Goal: Find specific page/section: Find specific page/section

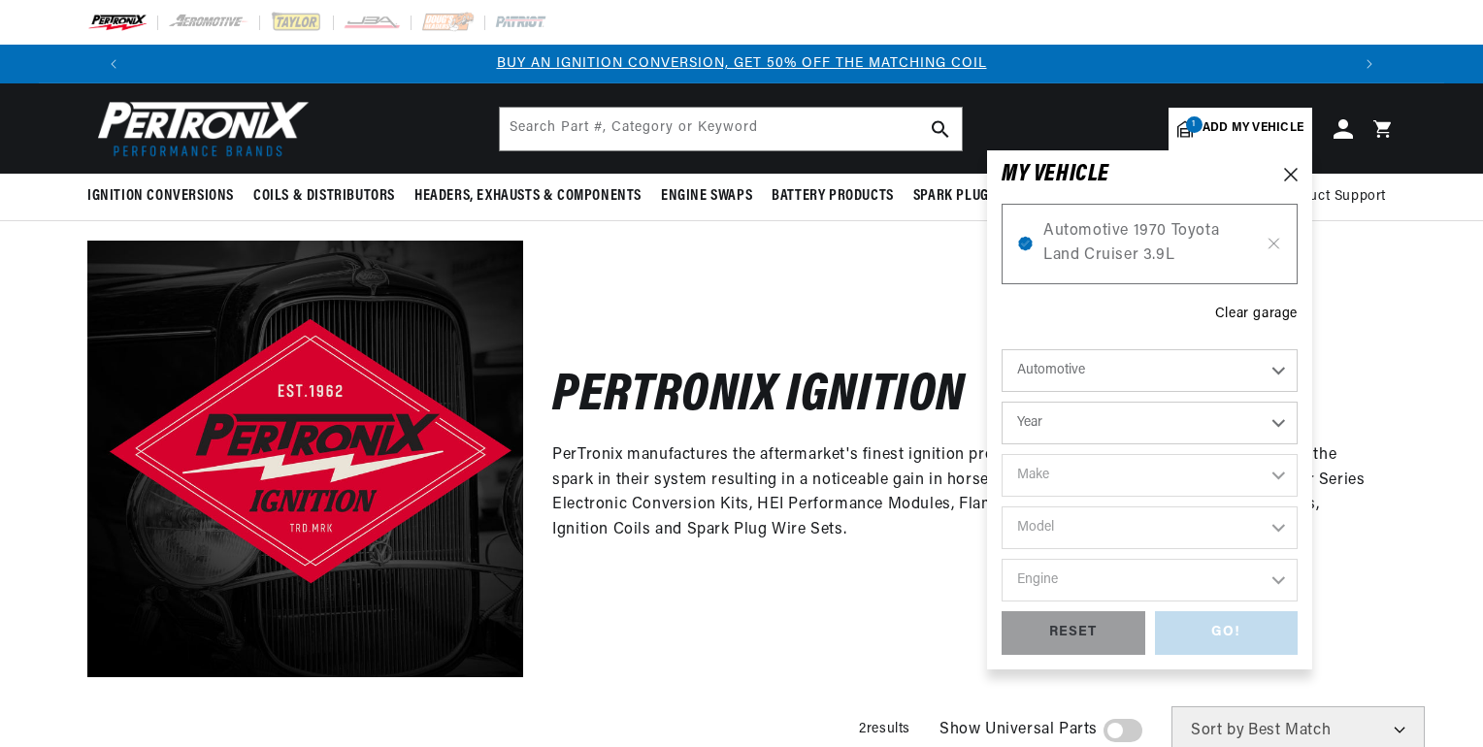
click at [1159, 378] on select "Automotive Agricultural Industrial Marine Motorcycle" at bounding box center [1150, 370] width 296 height 43
click at [1141, 415] on select "Year [DATE] 2021 2020 2019 2018 2017 2016 2015 2014 2013 2012 2011 2010 2009 20…" at bounding box center [1150, 423] width 296 height 43
click at [1280, 422] on select "Year [DATE] 2021 2020 2019 2018 2017 2016 2015 2014 2013 2012 2011 2010 2009 20…" at bounding box center [1150, 423] width 296 height 43
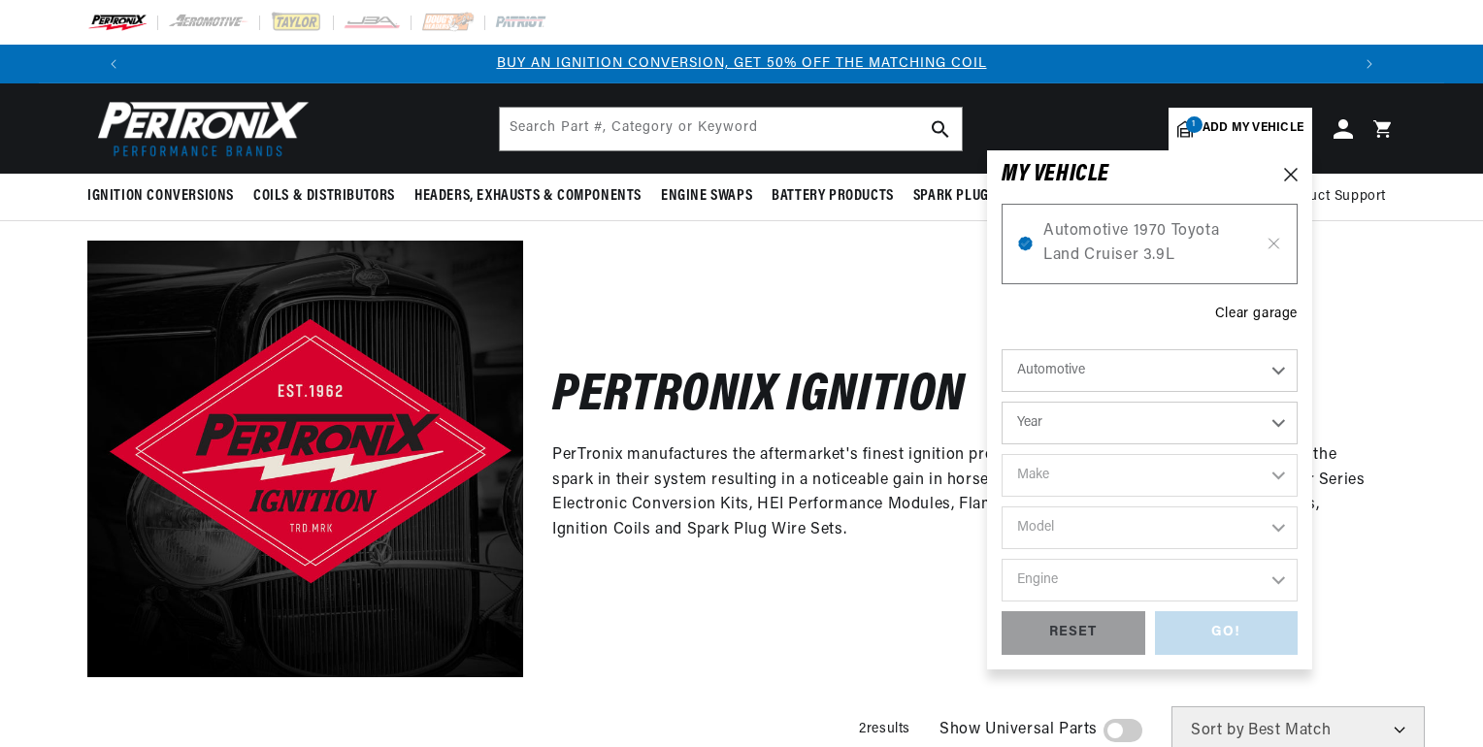
click at [1280, 422] on select "Year [DATE] 2021 2020 2019 2018 2017 2016 2015 2014 2013 2012 2011 2010 2009 20…" at bounding box center [1150, 423] width 296 height 43
click at [1281, 422] on select "Year [DATE] 2021 2020 2019 2018 2017 2016 2015 2014 2013 2012 2011 2010 2009 20…" at bounding box center [1150, 423] width 296 height 43
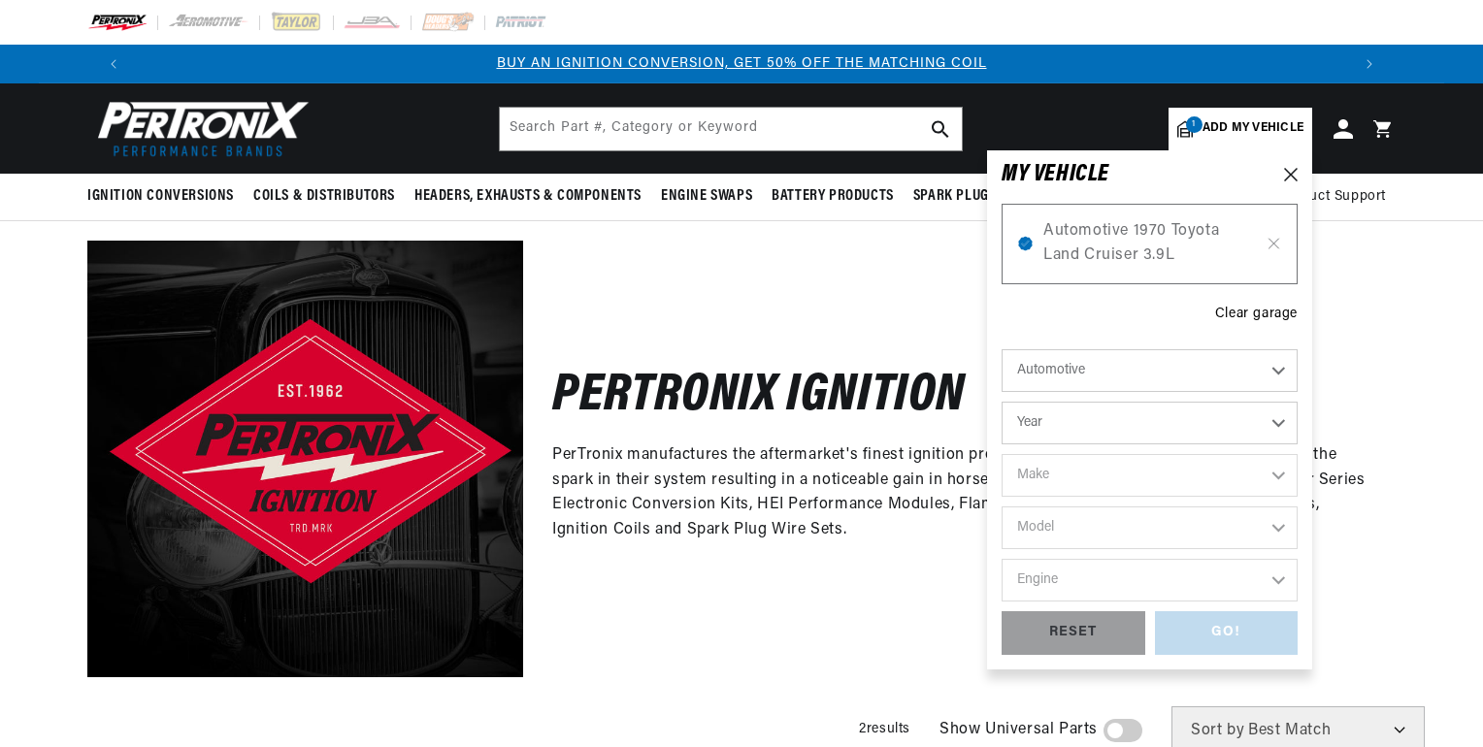
click at [1281, 422] on select "Year [DATE] 2021 2020 2019 2018 2017 2016 2015 2014 2013 2012 2011 2010 2009 20…" at bounding box center [1150, 423] width 296 height 43
click at [1281, 423] on select "Year [DATE] 2021 2020 2019 2018 2017 2016 2015 2014 2013 2012 2011 2010 2009 20…" at bounding box center [1150, 423] width 296 height 43
select select "2008"
click at [1002, 402] on select "Year [DATE] 2021 2020 2019 2018 2017 2016 2015 2014 2013 2012 2011 2010 2009 20…" at bounding box center [1150, 423] width 296 height 43
click at [1277, 424] on select "2022 2021 2020 2019 2018 2017 2016 2015 2014 2013 2012 2011 2010 2009 2008 2007…" at bounding box center [1150, 423] width 296 height 43
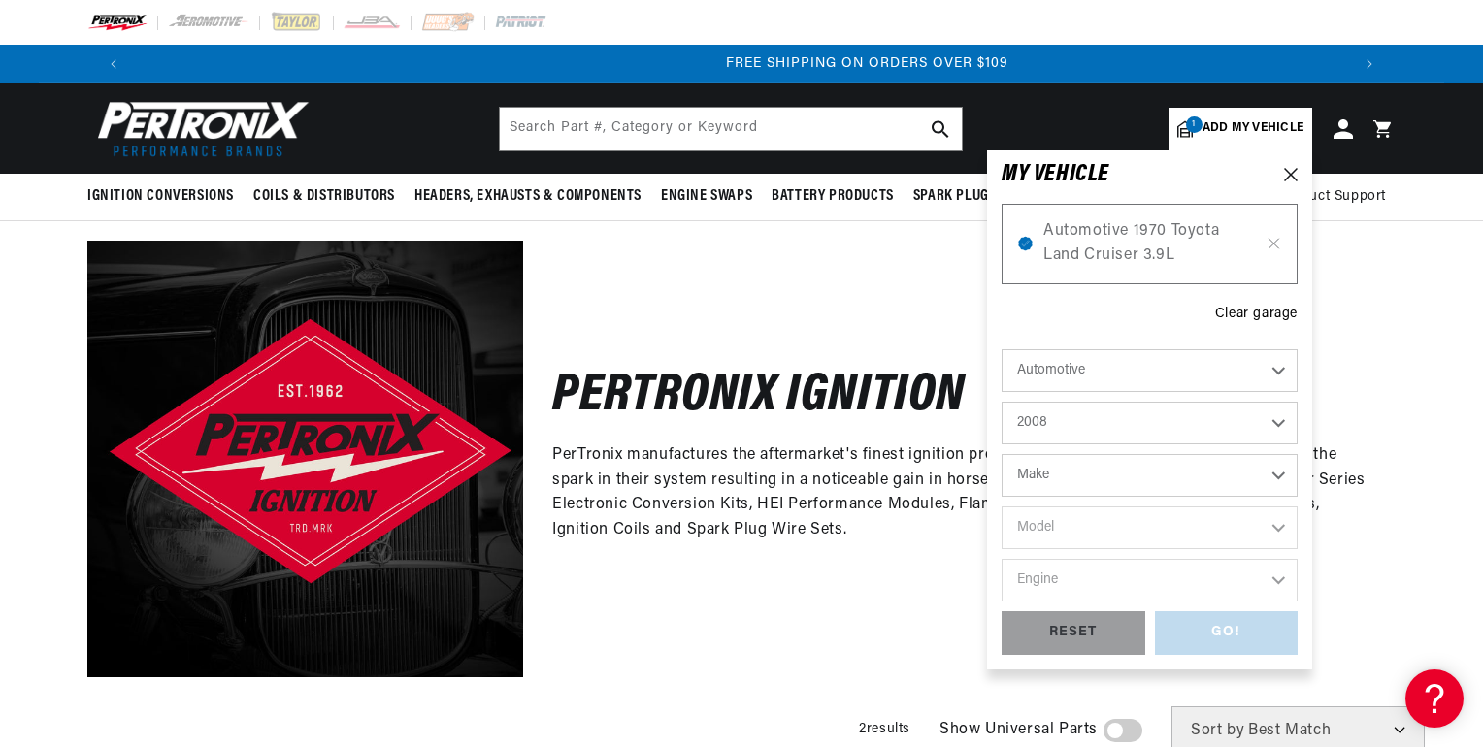
scroll to position [0, 2423]
click at [1002, 402] on select "2022 2021 2020 2019 2018 2017 2016 2015 2014 2013 2012 2011 2010 2009 2008 2007…" at bounding box center [1150, 423] width 296 height 43
select select "1979"
click at [1188, 477] on select "Make Alfa Romeo American Motors Audi Avanti BMW Buick Cadillac Checker Chevrole…" at bounding box center [1150, 475] width 296 height 43
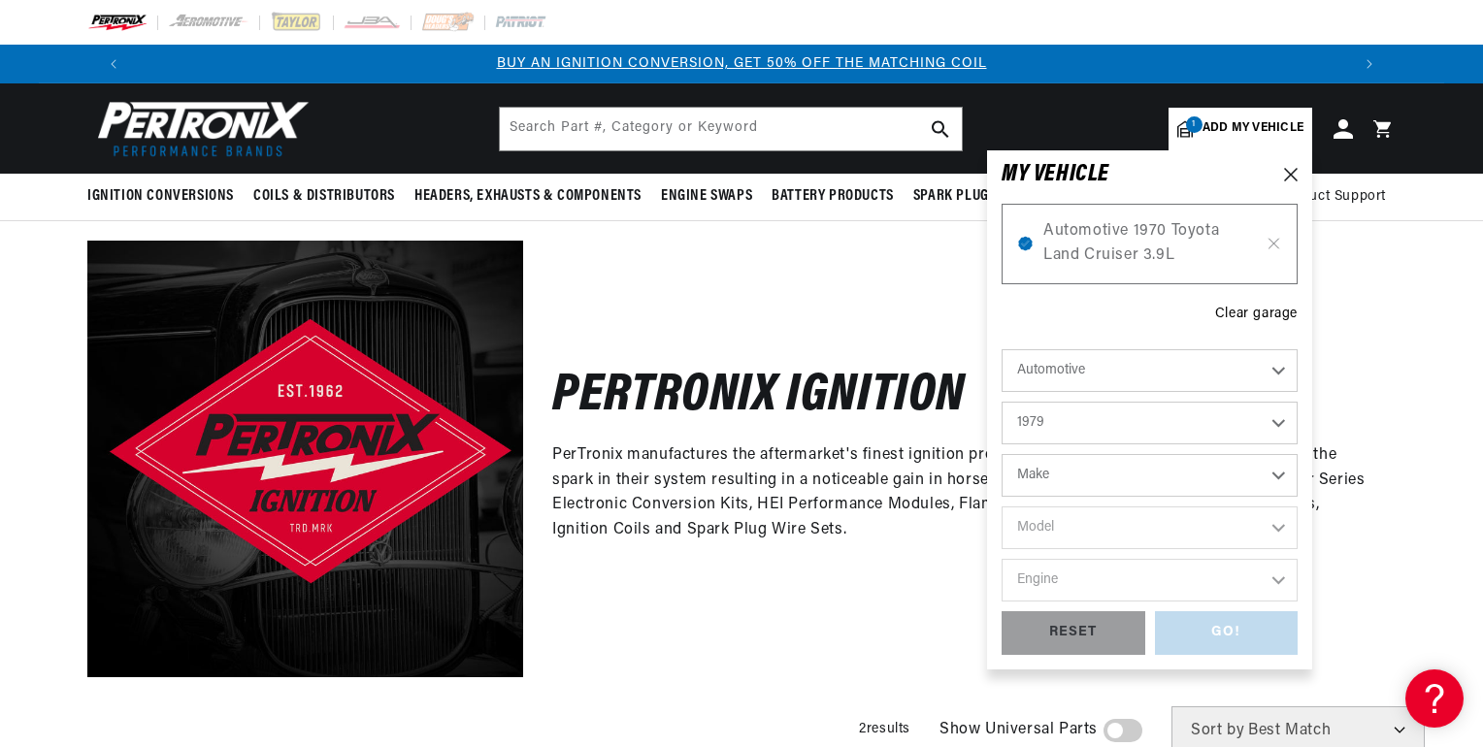
select select "IHC-Truck"
click at [1002, 454] on select "Make Alfa Romeo American Motors Audi Avanti BMW Buick Cadillac Checker Chevrole…" at bounding box center [1150, 475] width 296 height 43
select select "IHC-Truck"
click at [1161, 530] on select "Model All models" at bounding box center [1150, 528] width 296 height 43
click at [1246, 528] on select "Model All models" at bounding box center [1150, 528] width 296 height 43
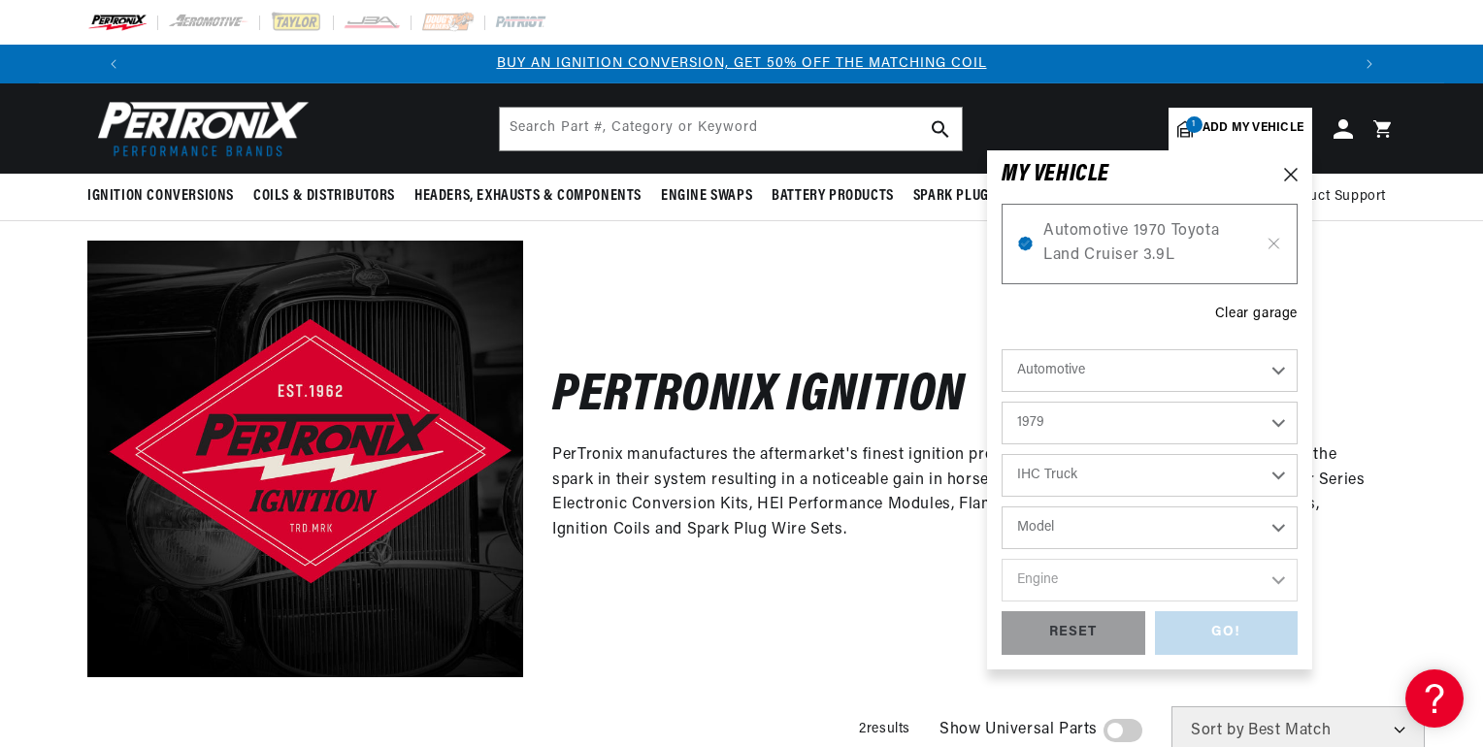
click at [1245, 528] on select "Model All models" at bounding box center [1150, 528] width 296 height 43
select select "All-models"
click at [1002, 507] on select "Model All models" at bounding box center [1150, 528] width 296 height 43
select select "All-models"
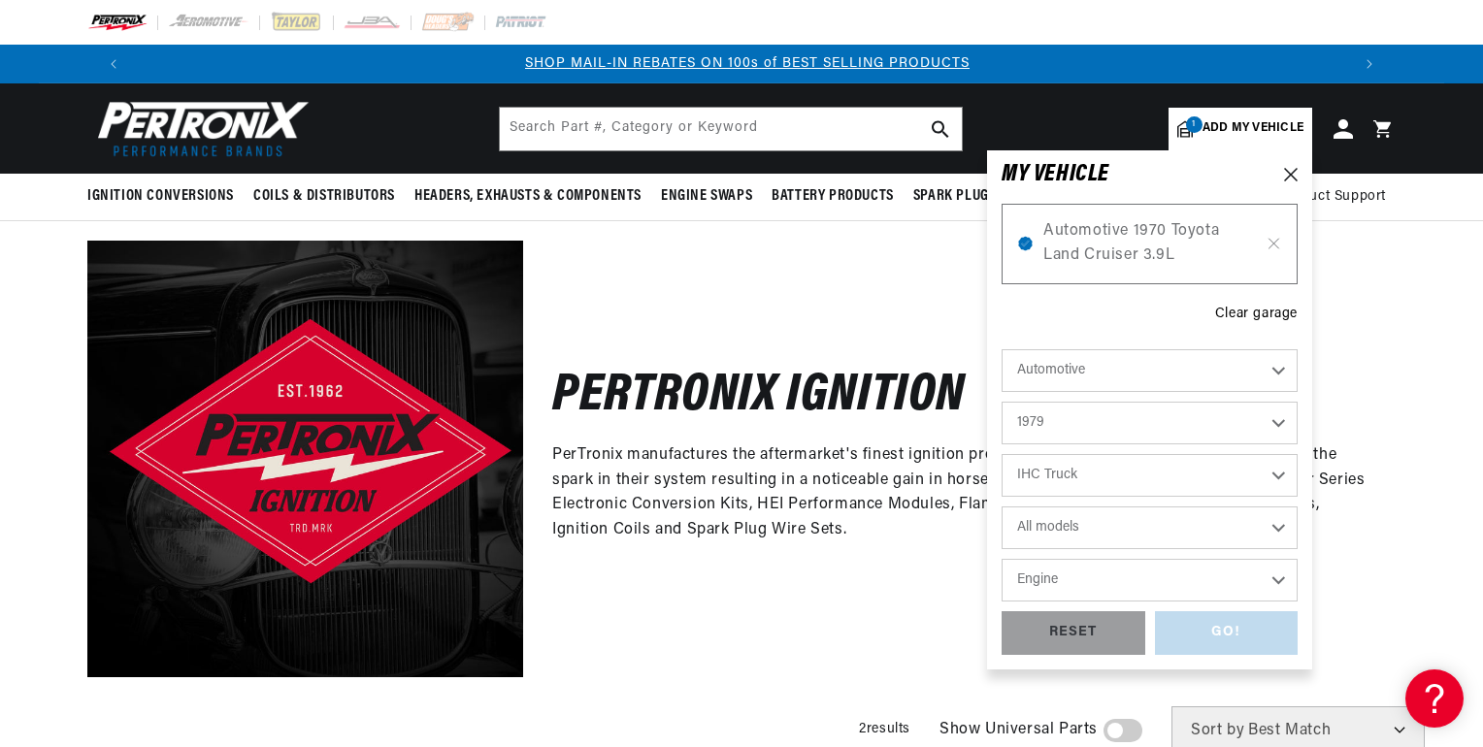
click at [1183, 578] on select "Engine 4 8 404, 446" at bounding box center [1150, 580] width 296 height 43
select select "404,-446"
click at [1002, 559] on select "Engine 4 8 404, 446" at bounding box center [1150, 580] width 296 height 43
select select "404,-446"
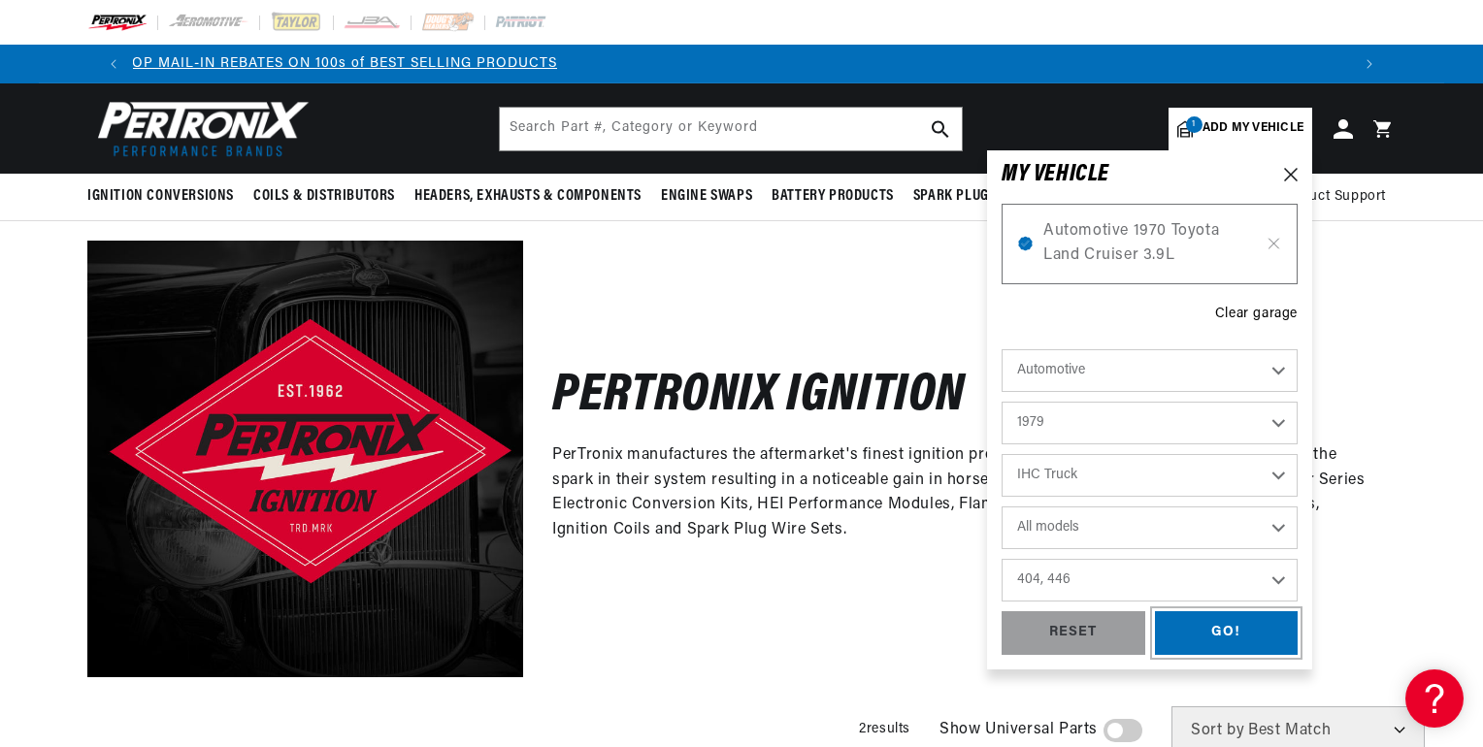
click at [1219, 625] on div "GO!" at bounding box center [1227, 633] width 144 height 44
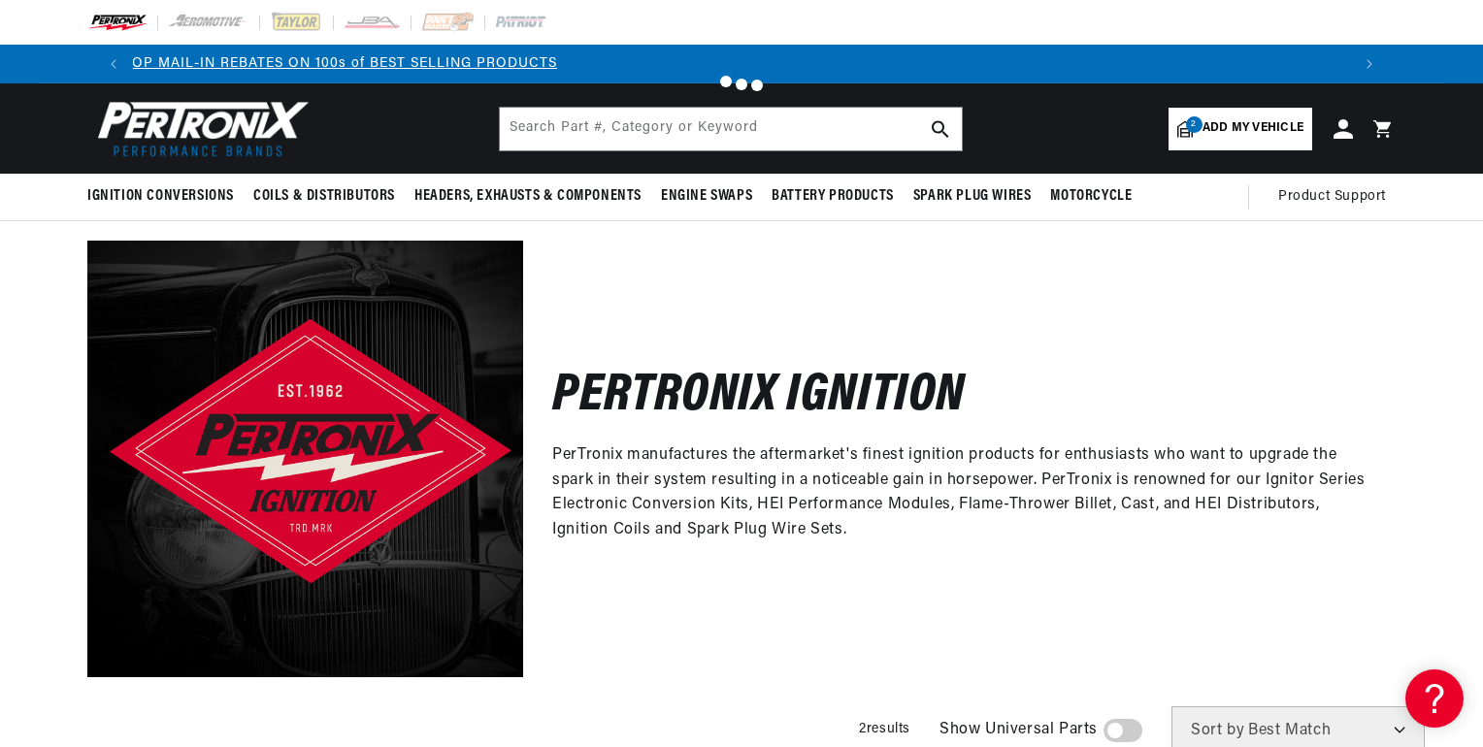
scroll to position [0, 2423]
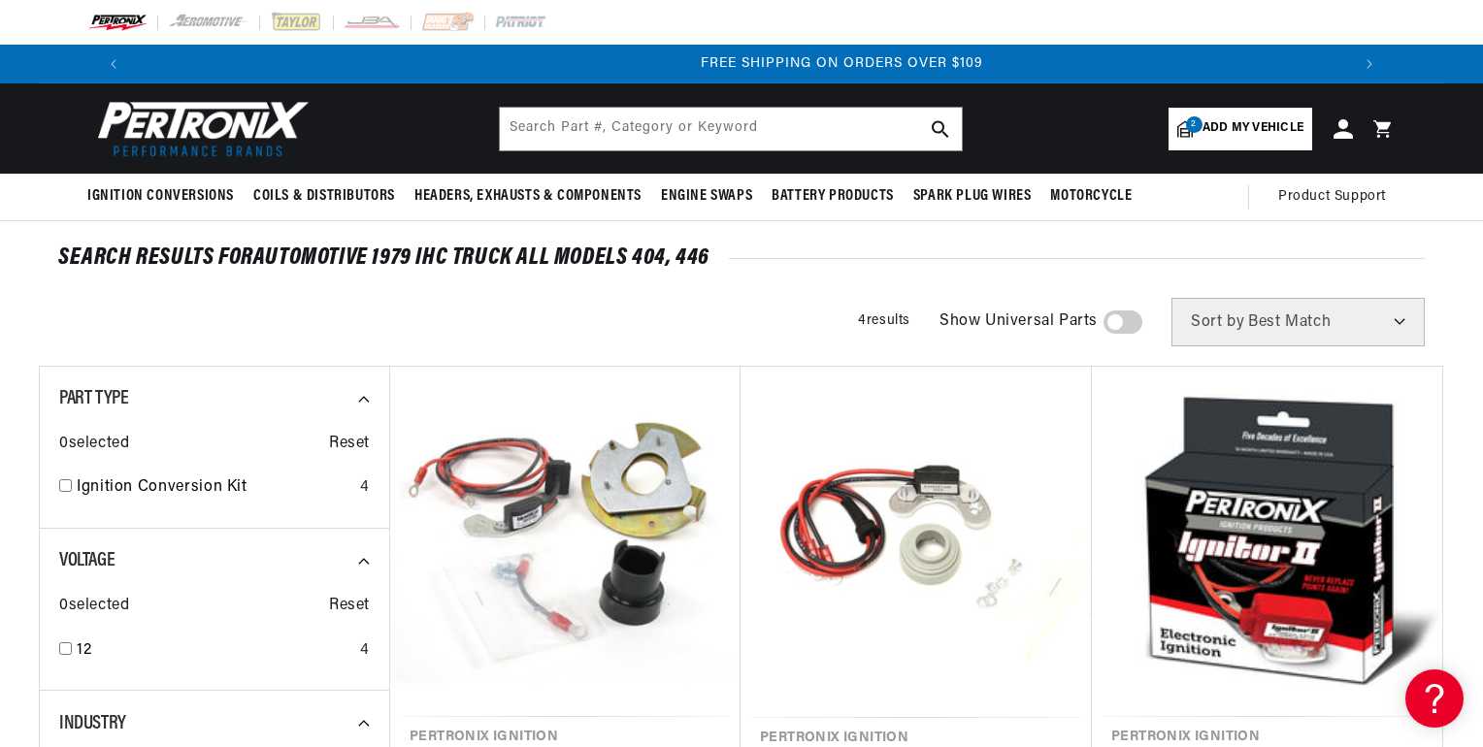
scroll to position [0, 2423]
